Goal: Task Accomplishment & Management: Use online tool/utility

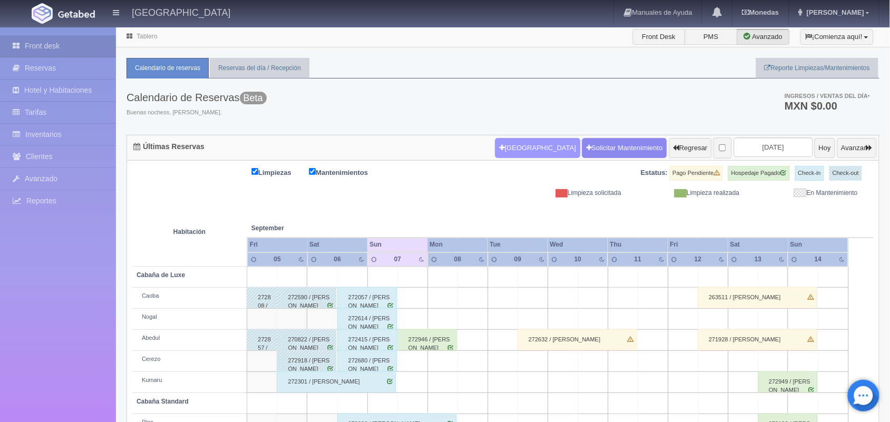
click at [512, 149] on button "Nueva Reserva" at bounding box center [537, 148] width 85 height 20
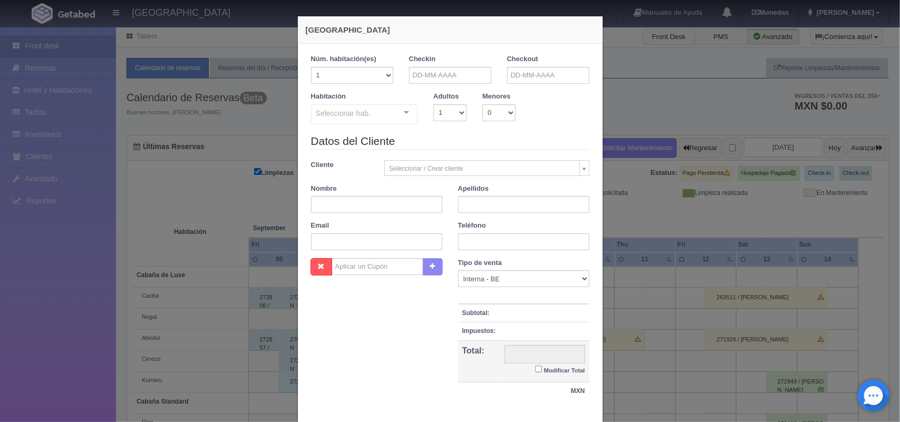
checkbox input "false"
click at [443, 77] on input "text" at bounding box center [450, 75] width 82 height 17
click at [444, 77] on input "text" at bounding box center [450, 75] width 82 height 17
click at [412, 140] on link "7" at bounding box center [413, 141] width 14 height 15
type input "07-09-2025"
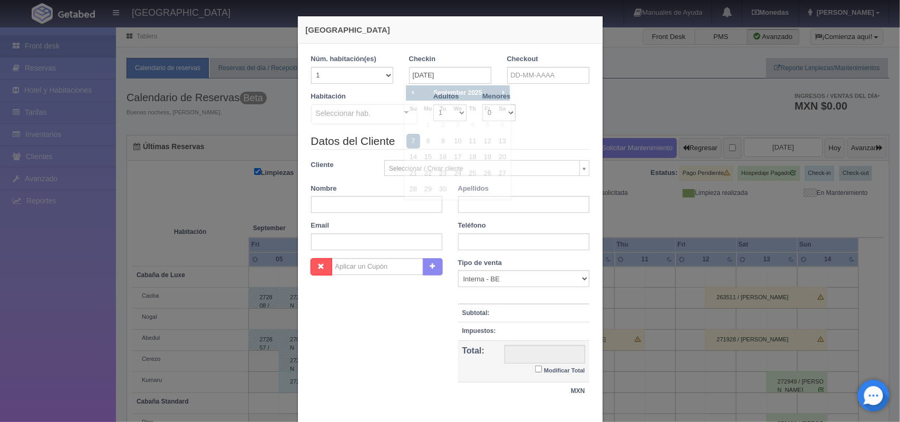
checkbox input "false"
click at [568, 69] on input "text" at bounding box center [548, 75] width 82 height 17
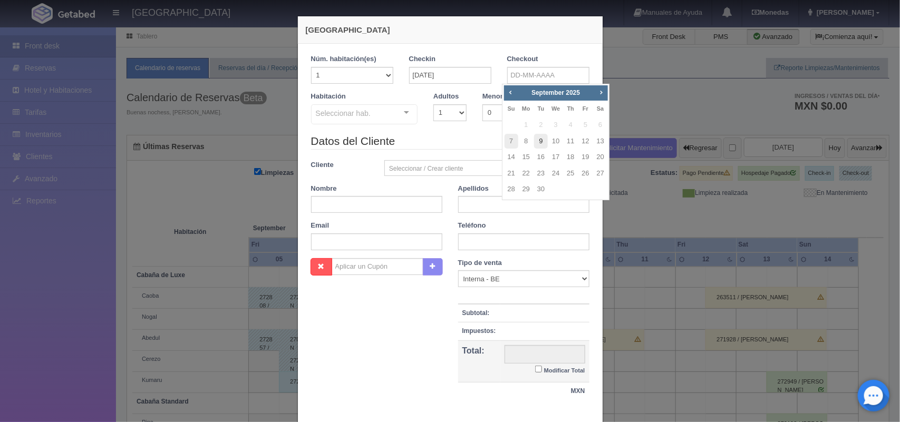
click at [538, 147] on link "9" at bounding box center [541, 141] width 14 height 15
type input "09-09-2025"
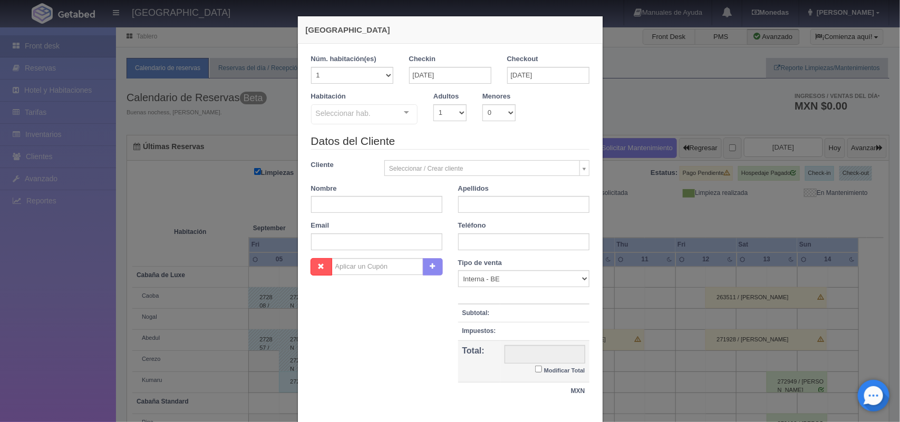
checkbox input "false"
click at [444, 111] on select "1 2 3 4 5 6 7 8 9 10" at bounding box center [449, 112] width 33 height 17
select select "2"
click at [433, 104] on select "1 2 3 4 5 6 7 8 9 10" at bounding box center [449, 112] width 33 height 17
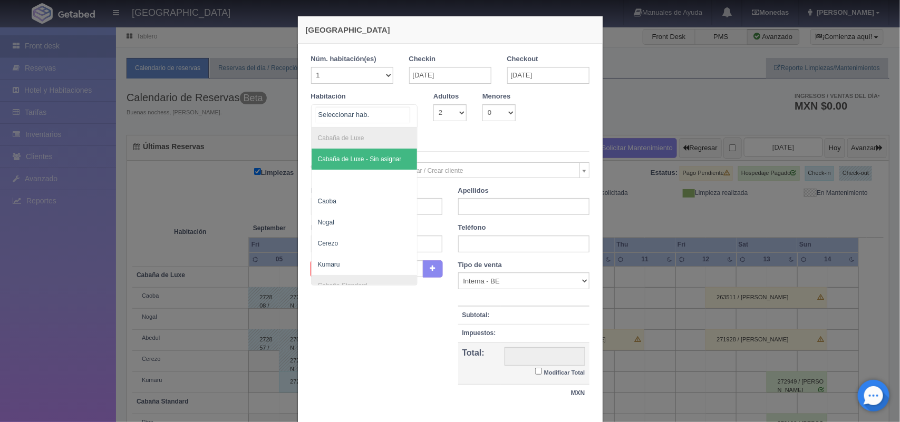
click at [401, 118] on div at bounding box center [406, 113] width 21 height 16
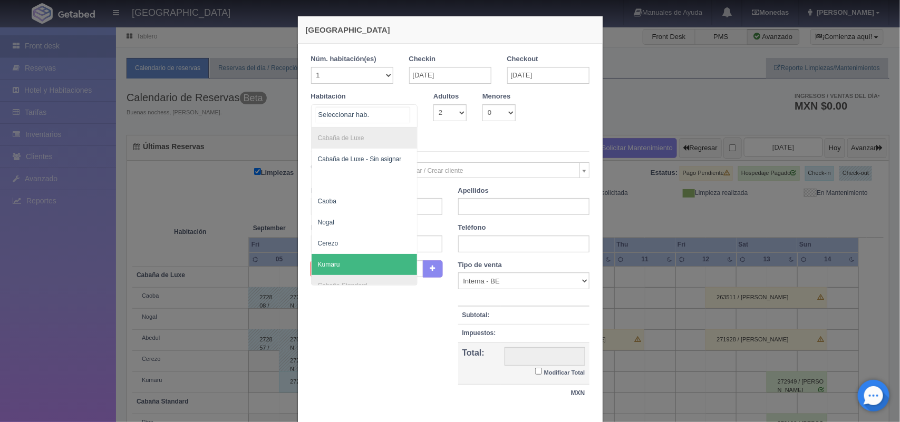
click at [352, 261] on span "Kumaru" at bounding box center [365, 264] width 106 height 21
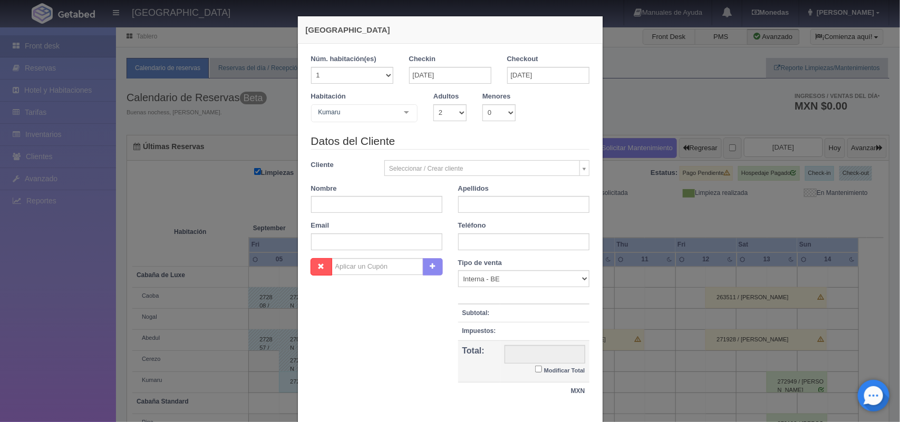
checkbox input "false"
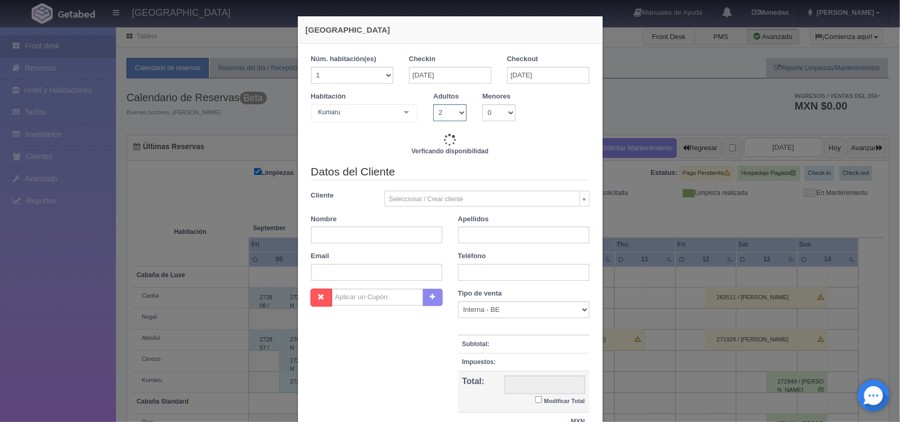
click at [454, 115] on select "1 2 3 4 5 6 7 8 9 10" at bounding box center [449, 112] width 33 height 17
type input "3300.00"
checkbox input "false"
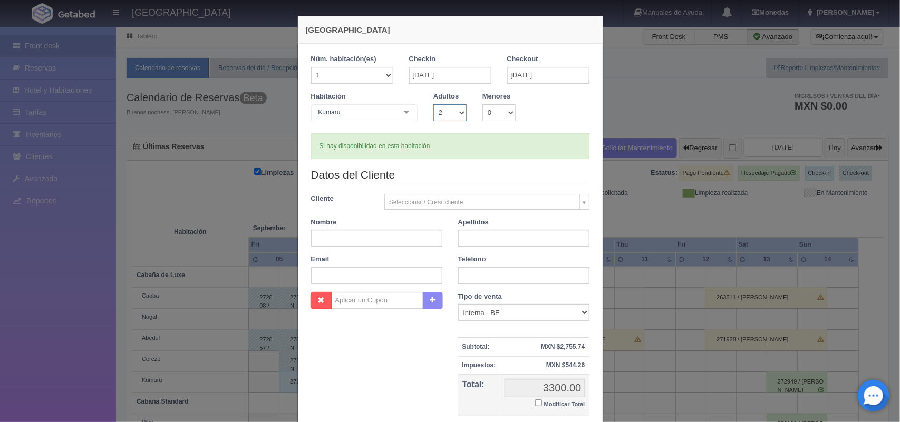
click at [433, 104] on select "1 2 3 4 5 6 7 8 9 10" at bounding box center [449, 112] width 33 height 17
click at [396, 238] on input "text" at bounding box center [376, 238] width 131 height 17
type input "Rafael Armando"
click at [501, 237] on input "text" at bounding box center [523, 238] width 131 height 17
type input "Duran Ramos"
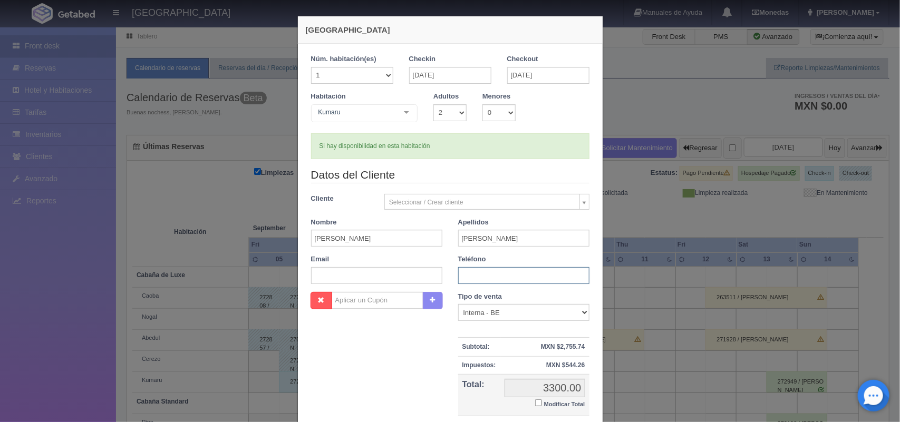
click at [494, 280] on input "text" at bounding box center [523, 275] width 131 height 17
type input "5580365817"
click at [536, 402] on input "Modificar Total" at bounding box center [538, 403] width 7 height 7
checkbox input "true"
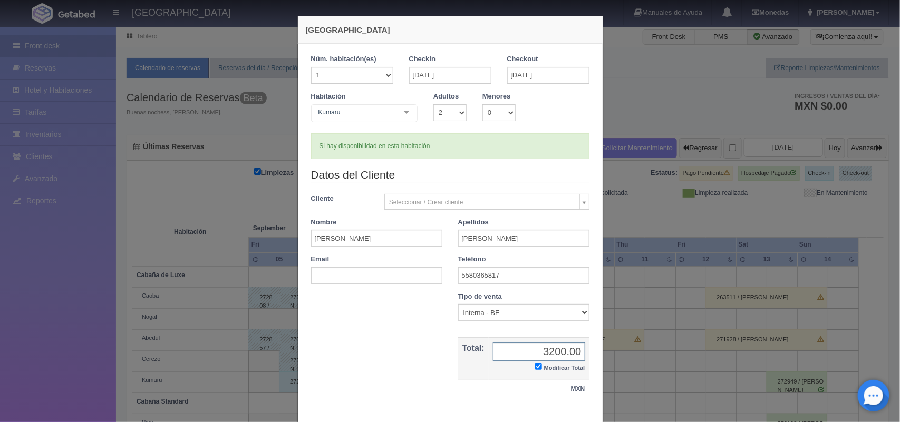
scroll to position [61, 0]
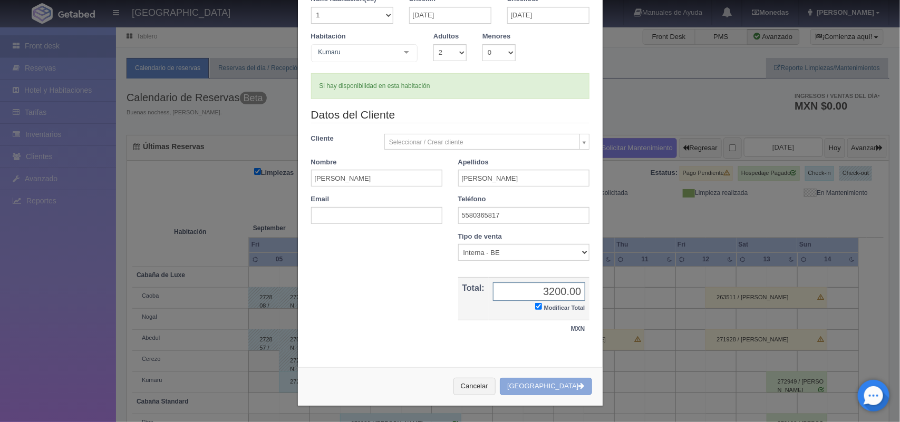
type input "3200.00"
click at [546, 386] on button "[GEOGRAPHIC_DATA]" at bounding box center [546, 386] width 92 height 17
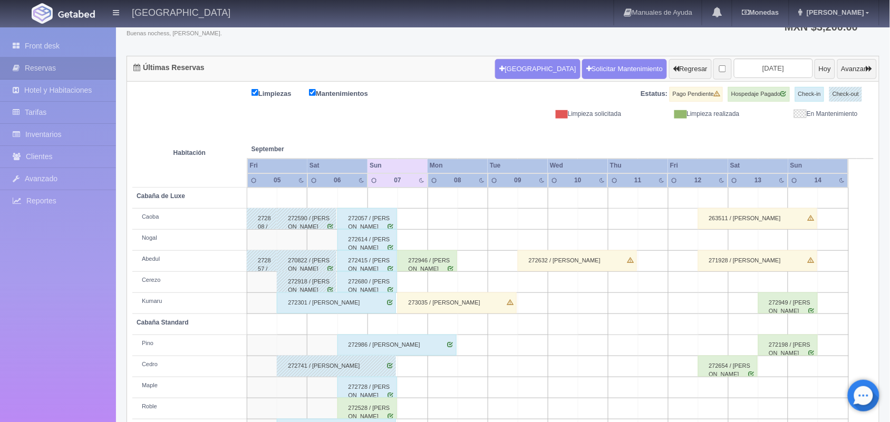
scroll to position [120, 0]
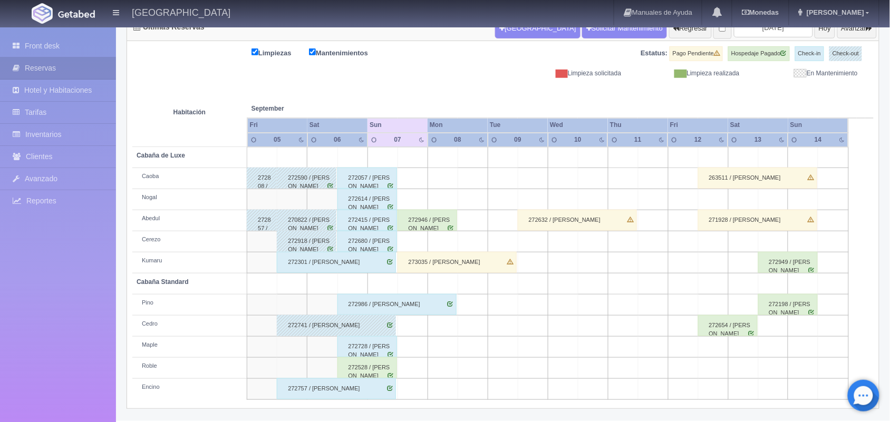
click at [378, 186] on div "272057 / Marlen Reyes Fernández" at bounding box center [367, 178] width 60 height 21
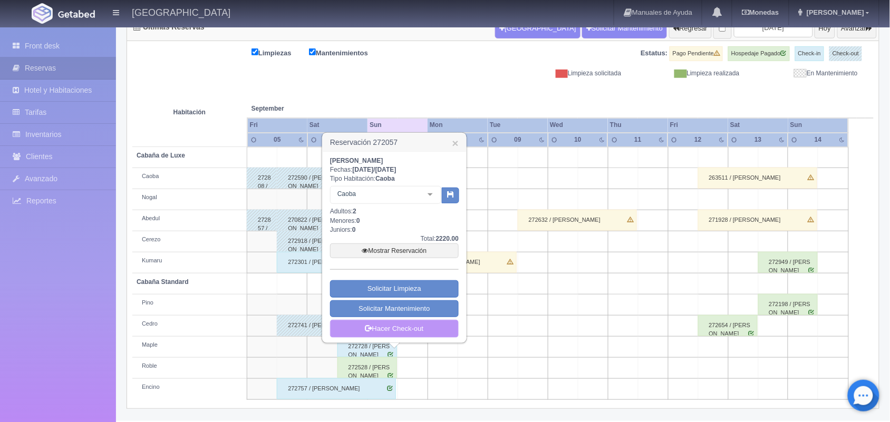
click at [394, 330] on link "Hacer Check-out" at bounding box center [394, 329] width 129 height 18
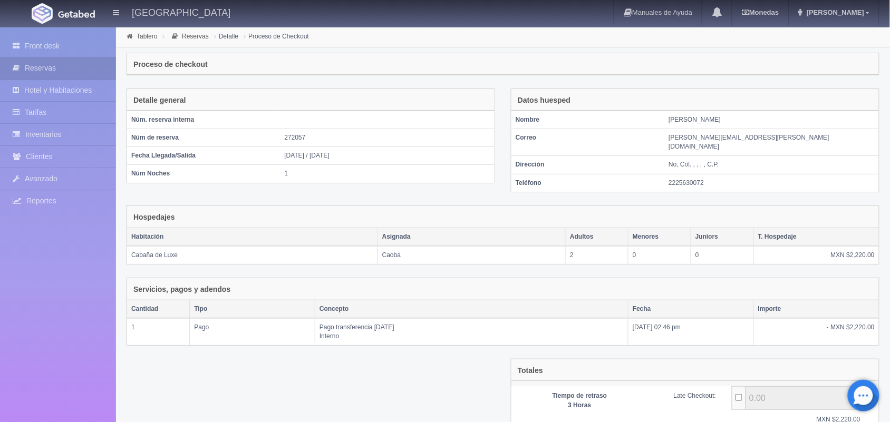
scroll to position [87, 0]
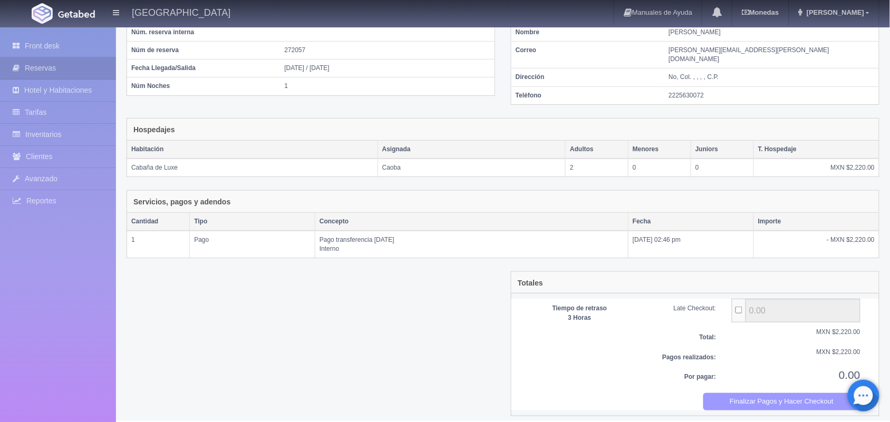
click at [796, 396] on button "Finalizar Pagos y Hacer Checkout" at bounding box center [782, 401] width 158 height 17
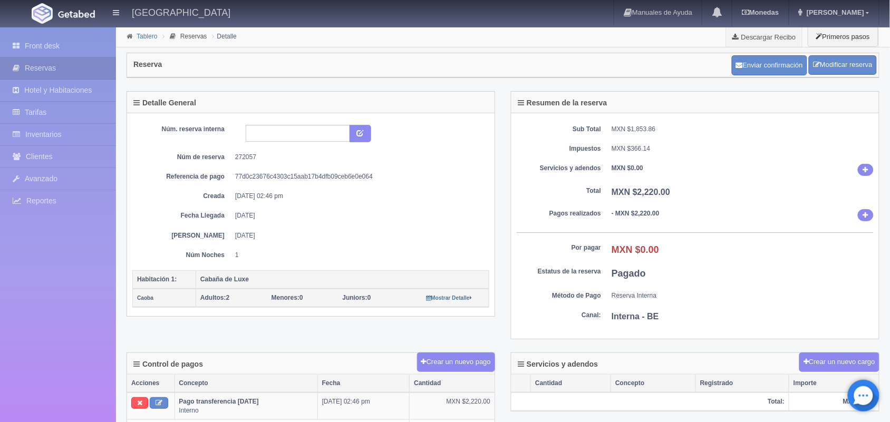
click at [145, 37] on link "Tablero" at bounding box center [147, 36] width 21 height 7
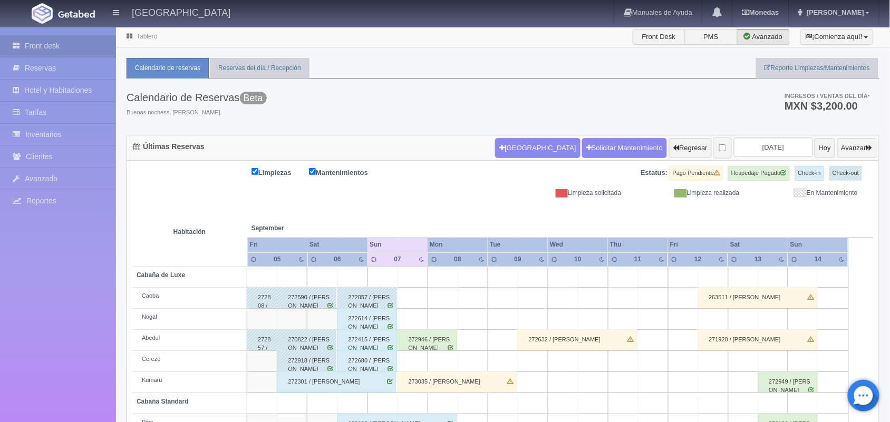
click at [361, 320] on div "272614 / Hector Adalid Gómez" at bounding box center [367, 318] width 60 height 21
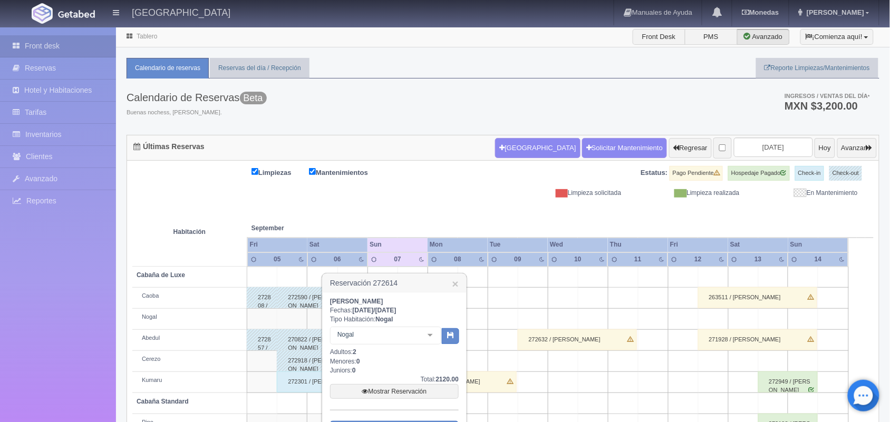
scroll to position [120, 0]
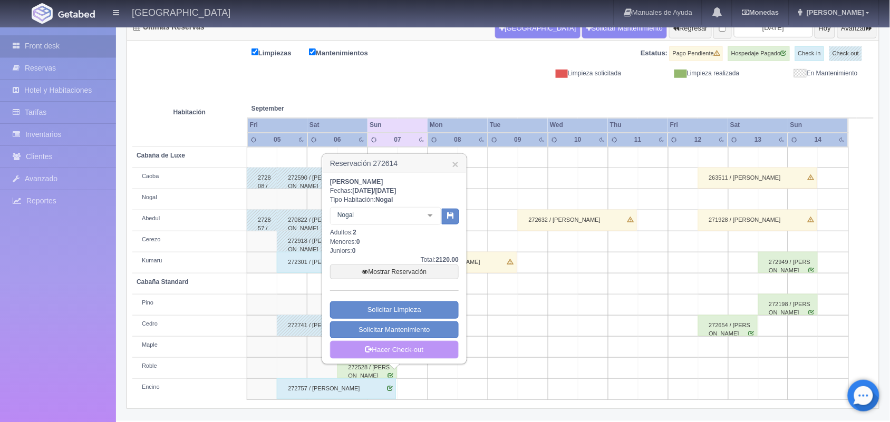
click at [416, 352] on link "Hacer Check-out" at bounding box center [394, 350] width 129 height 18
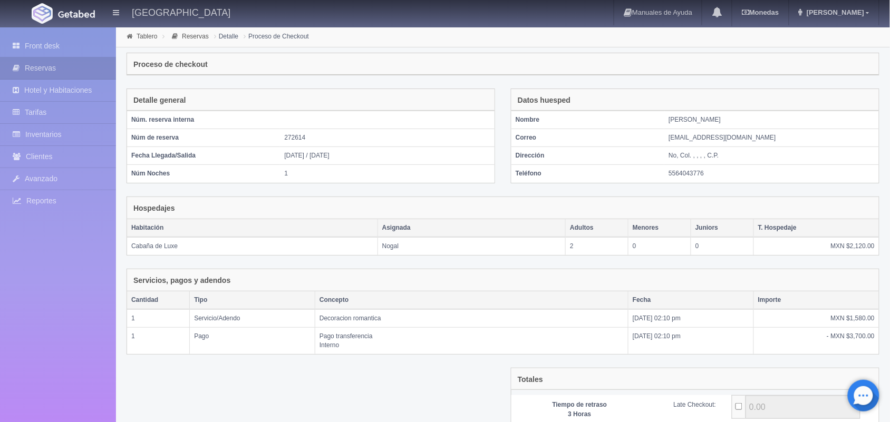
scroll to position [106, 0]
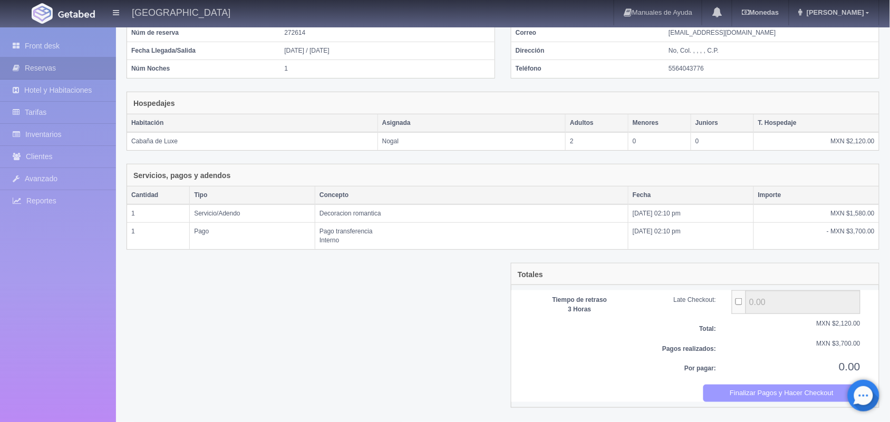
click at [753, 397] on button "Finalizar Pagos y Hacer Checkout" at bounding box center [782, 393] width 158 height 17
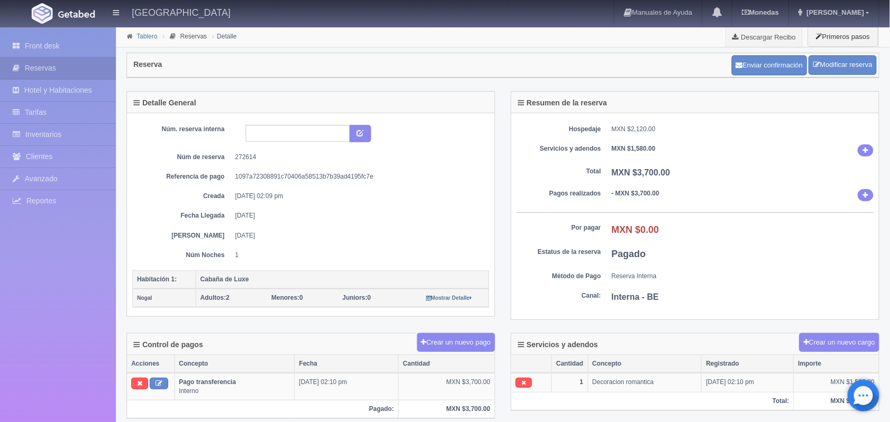
click at [141, 34] on link "Tablero" at bounding box center [147, 36] width 21 height 7
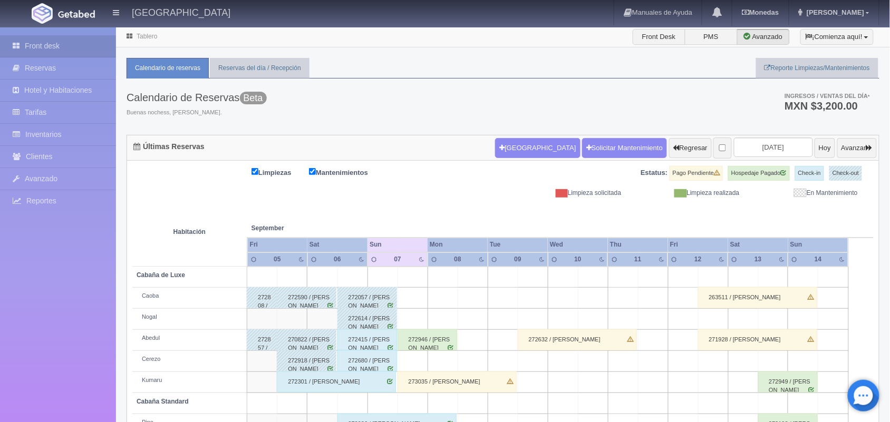
scroll to position [120, 0]
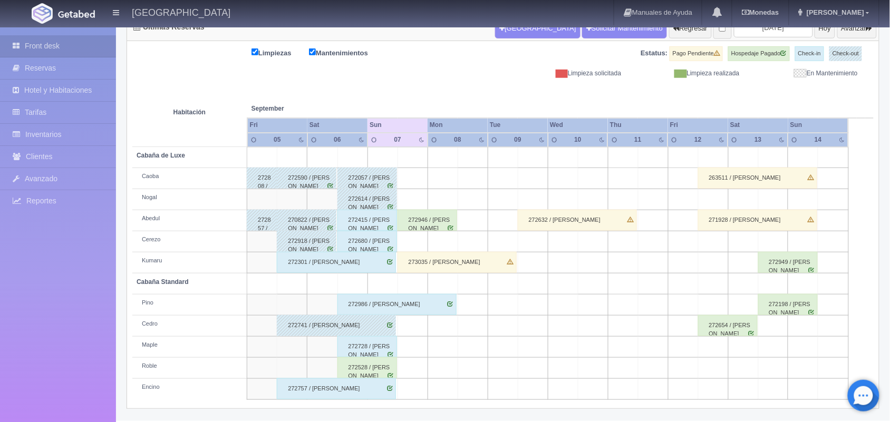
click at [354, 223] on div "272415 / Paola Quiróz" at bounding box center [367, 220] width 60 height 21
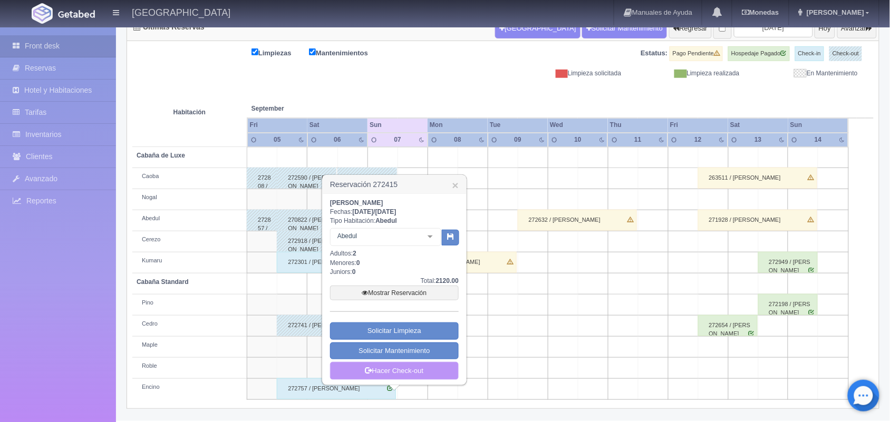
click at [386, 372] on link "Hacer Check-out" at bounding box center [394, 371] width 129 height 18
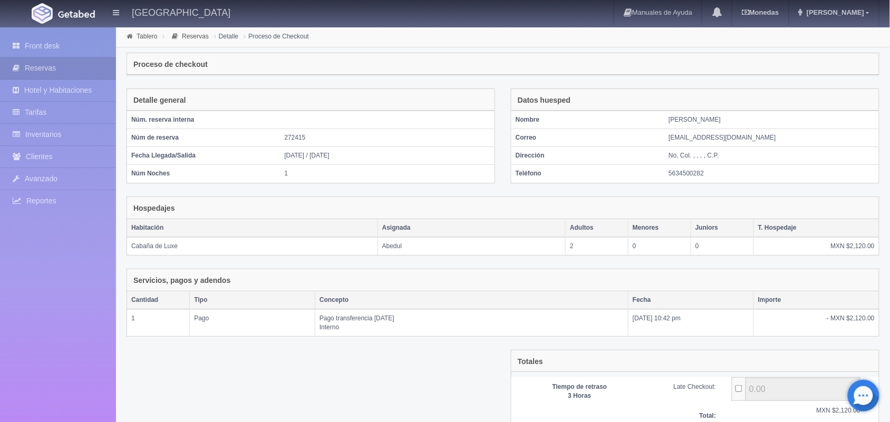
scroll to position [87, 0]
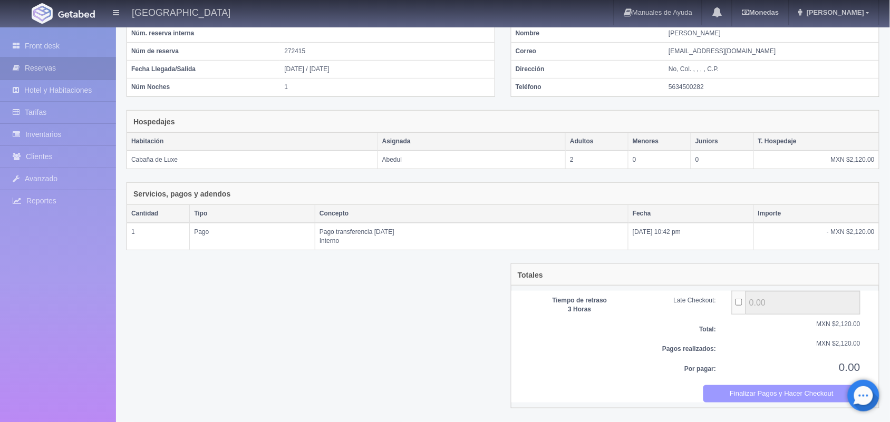
click at [763, 394] on button "Finalizar Pagos y Hacer Checkout" at bounding box center [782, 393] width 158 height 17
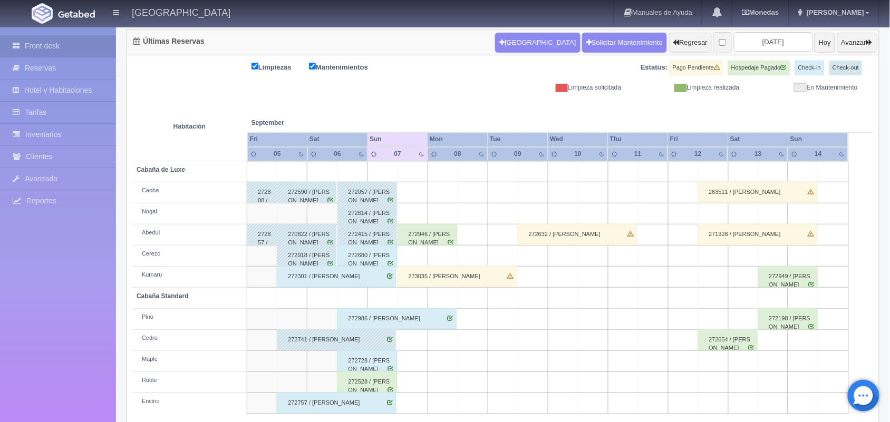
scroll to position [120, 0]
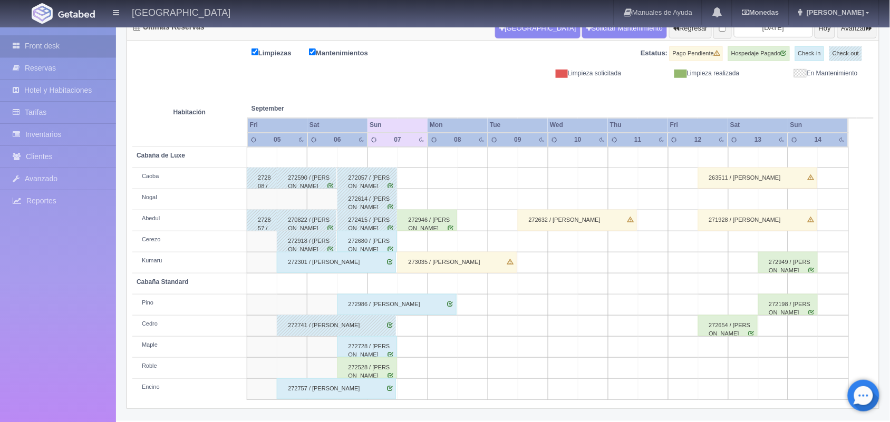
click at [357, 245] on div "272680 / Mario I Ibarra" at bounding box center [367, 241] width 60 height 21
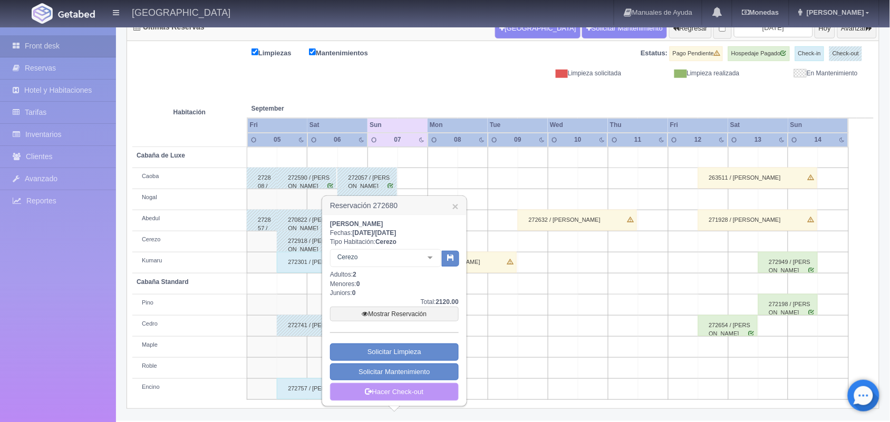
click at [383, 398] on link "Hacer Check-out" at bounding box center [394, 392] width 129 height 18
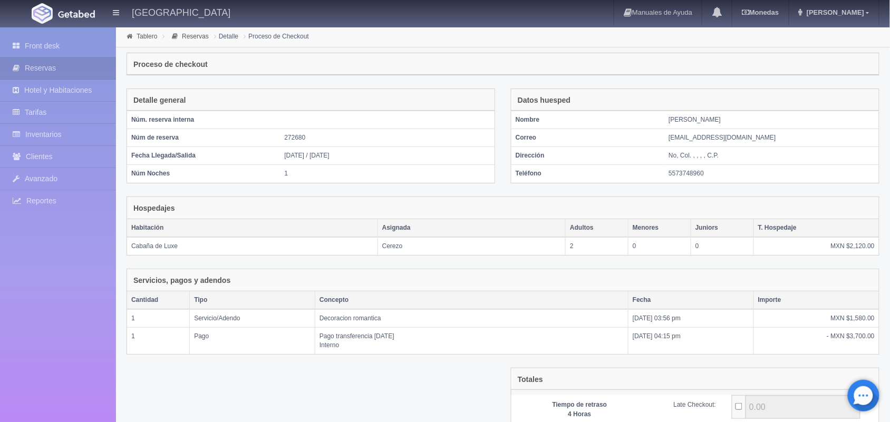
scroll to position [106, 0]
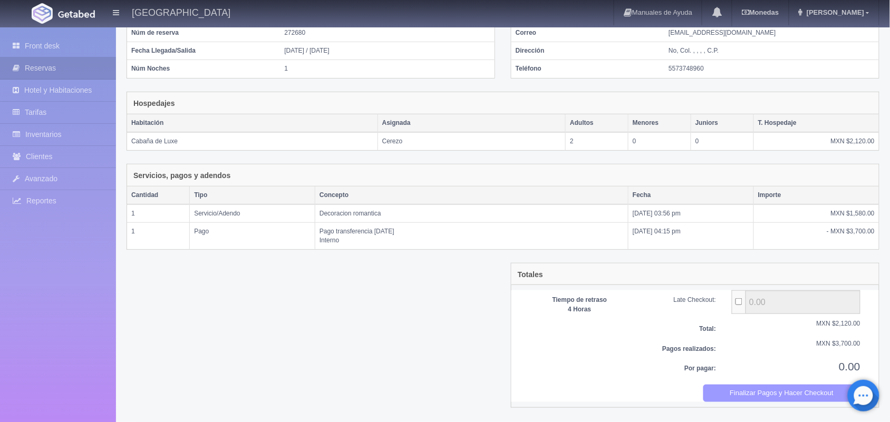
drag, startPoint x: 753, startPoint y: 391, endPoint x: 755, endPoint y: 399, distance: 8.2
click at [755, 399] on button "Finalizar Pagos y Hacer Checkout" at bounding box center [782, 393] width 158 height 17
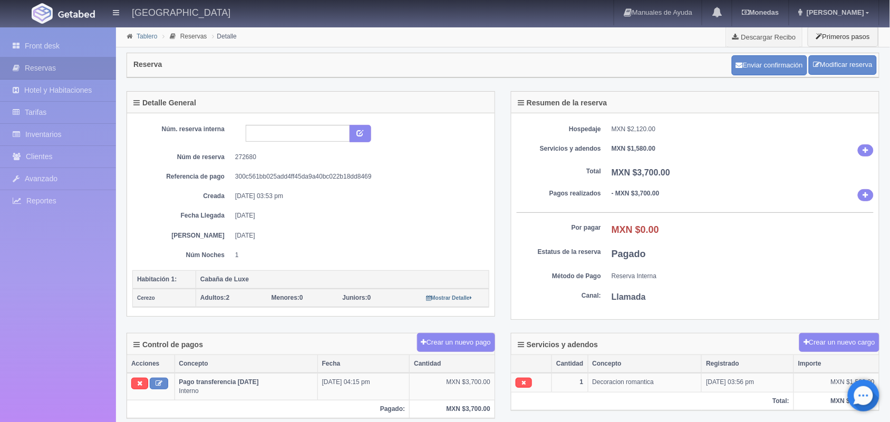
drag, startPoint x: 893, startPoint y: 104, endPoint x: 145, endPoint y: 35, distance: 751.7
click at [145, 35] on link "Tablero" at bounding box center [147, 36] width 21 height 7
